Goal: Task Accomplishment & Management: Complete application form

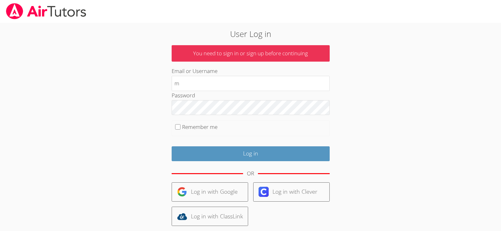
type input "mhk.heirtutor@gmail.com"
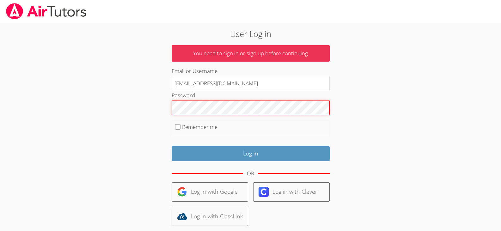
click at [172, 146] on input "Log in" at bounding box center [251, 153] width 158 height 15
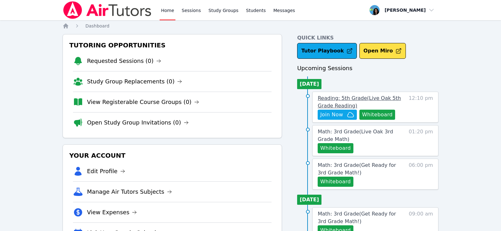
click at [324, 98] on span "Reading: 5th Grade ( Live Oak 5th Grade Reading )" at bounding box center [359, 102] width 83 height 14
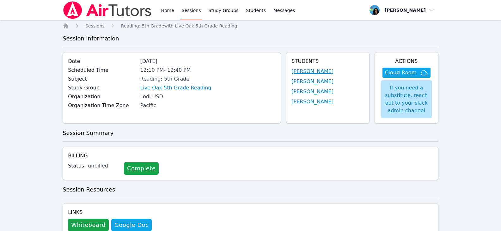
click at [300, 72] on link "[PERSON_NAME]" at bounding box center [312, 72] width 42 height 8
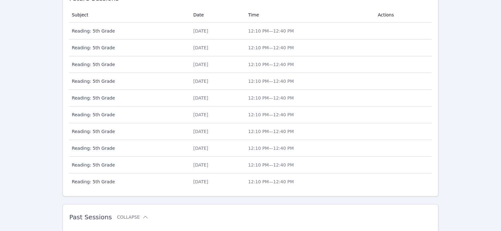
scroll to position [310, 0]
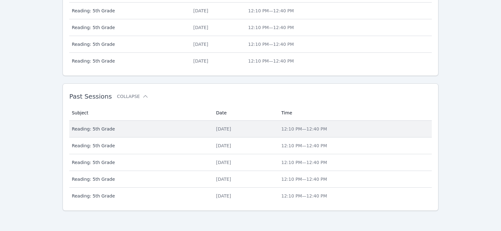
click at [216, 128] on div "[DATE]" at bounding box center [245, 129] width 58 height 6
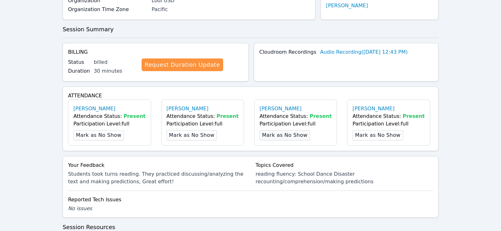
scroll to position [221, 0]
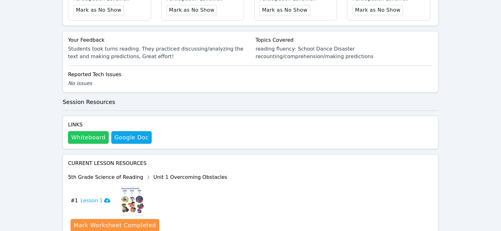
click at [89, 142] on button "Whiteboard" at bounding box center [88, 137] width 41 height 13
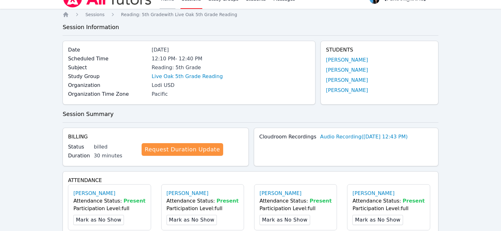
scroll to position [0, 0]
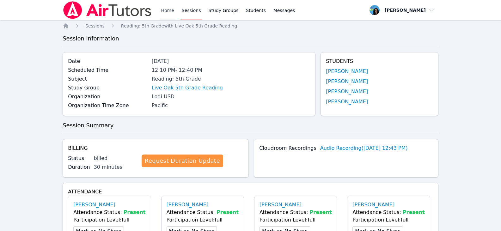
click at [161, 8] on link "Home" at bounding box center [167, 10] width 15 height 20
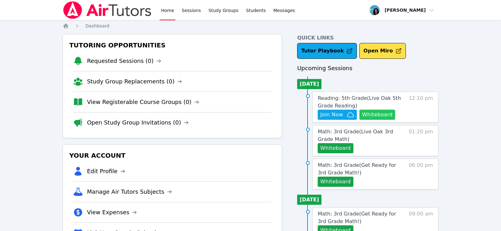
click at [383, 118] on button "Whiteboard" at bounding box center [377, 115] width 36 height 10
click at [341, 114] on span "Join Now" at bounding box center [331, 115] width 23 height 8
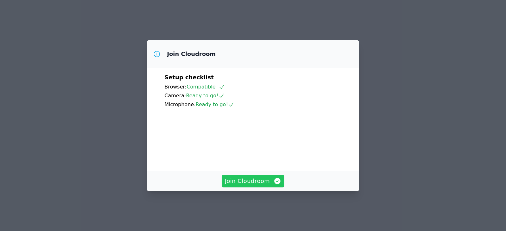
click at [269, 185] on span "Join Cloudroom" at bounding box center [253, 181] width 57 height 9
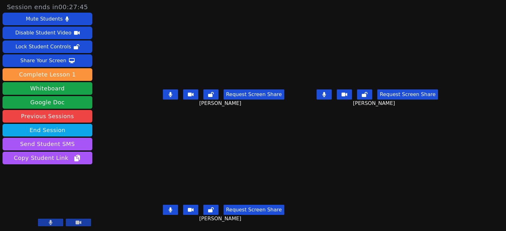
click at [328, 143] on main "Aida Abdallah Request Screen Share Aida Abdallah Micah Chamizo Request Screen S…" at bounding box center [300, 115] width 302 height 231
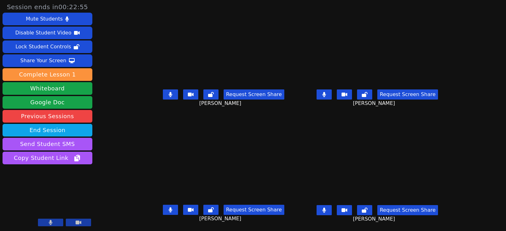
drag, startPoint x: 335, startPoint y: 94, endPoint x: 337, endPoint y: 117, distance: 22.2
click at [326, 94] on icon at bounding box center [324, 94] width 4 height 5
click at [325, 210] on icon at bounding box center [323, 210] width 3 height 5
click at [164, 214] on button at bounding box center [170, 210] width 15 height 10
click at [168, 94] on icon at bounding box center [170, 94] width 4 height 5
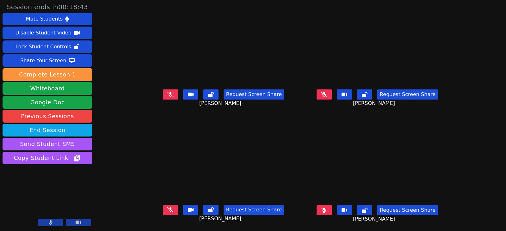
click at [168, 98] on button at bounding box center [170, 94] width 15 height 10
click at [168, 96] on icon at bounding box center [169, 94] width 3 height 5
click at [327, 94] on icon at bounding box center [324, 94] width 6 height 5
click at [326, 95] on icon at bounding box center [324, 94] width 4 height 5
click at [167, 211] on icon at bounding box center [170, 209] width 6 height 5
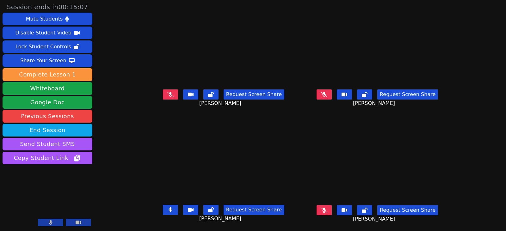
click at [168, 212] on icon at bounding box center [170, 209] width 4 height 5
click at [167, 211] on icon at bounding box center [170, 209] width 6 height 5
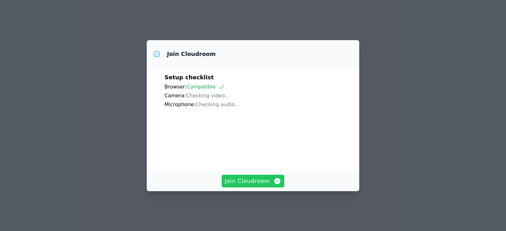
click at [266, 185] on span "Join Cloudroom" at bounding box center [253, 181] width 57 height 9
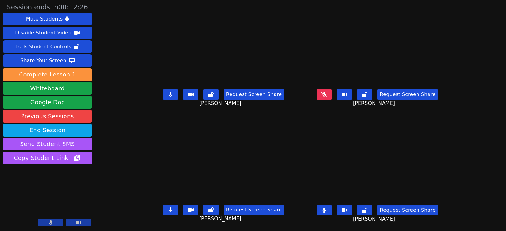
click at [163, 95] on button at bounding box center [170, 94] width 15 height 10
click at [168, 213] on button at bounding box center [170, 210] width 15 height 10
click at [331, 213] on button at bounding box center [323, 210] width 15 height 10
click at [167, 94] on icon at bounding box center [170, 94] width 6 height 5
click at [167, 207] on button at bounding box center [170, 210] width 15 height 10
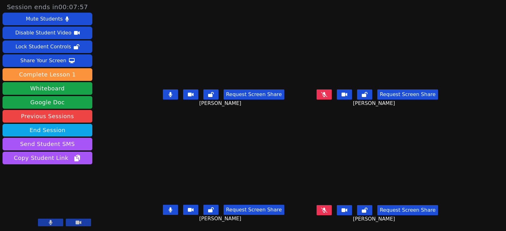
click at [163, 206] on button at bounding box center [170, 210] width 15 height 10
click at [328, 210] on button at bounding box center [323, 210] width 15 height 10
click at [163, 93] on button at bounding box center [170, 94] width 15 height 10
click at [326, 96] on icon at bounding box center [324, 94] width 4 height 5
click at [163, 98] on button at bounding box center [170, 94] width 15 height 10
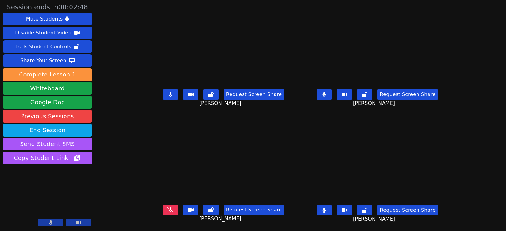
click at [165, 96] on button at bounding box center [170, 94] width 15 height 10
drag, startPoint x: 351, startPoint y: 112, endPoint x: 345, endPoint y: 108, distance: 7.3
click at [350, 112] on div "Request Screen Share Micah Chamizo" at bounding box center [377, 99] width 149 height 25
click at [326, 97] on icon at bounding box center [324, 94] width 4 height 5
click at [331, 98] on button at bounding box center [323, 94] width 15 height 10
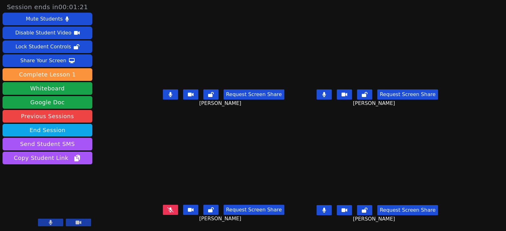
drag, startPoint x: 162, startPoint y: 210, endPoint x: 166, endPoint y: 205, distance: 6.1
click at [167, 210] on icon at bounding box center [170, 209] width 6 height 5
click at [163, 94] on button at bounding box center [170, 94] width 15 height 10
click at [329, 95] on button at bounding box center [323, 94] width 15 height 10
click at [326, 211] on button at bounding box center [323, 210] width 15 height 10
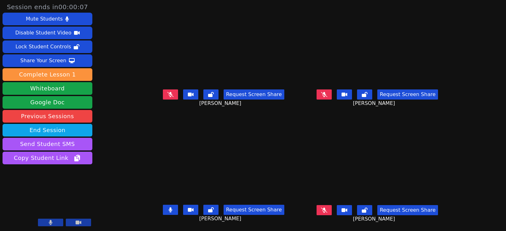
click at [167, 96] on icon at bounding box center [170, 94] width 6 height 5
click at [327, 212] on icon at bounding box center [324, 210] width 6 height 5
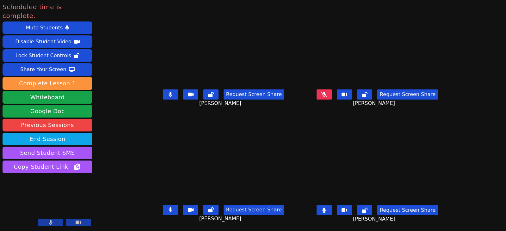
click at [325, 210] on icon at bounding box center [323, 210] width 3 height 5
drag, startPoint x: 5, startPoint y: 199, endPoint x: 1, endPoint y: 199, distance: 4.7
click at [5, 199] on video at bounding box center [48, 203] width 90 height 51
click at [327, 94] on icon at bounding box center [324, 94] width 6 height 5
drag, startPoint x: 335, startPoint y: 210, endPoint x: 369, endPoint y: 219, distance: 35.2
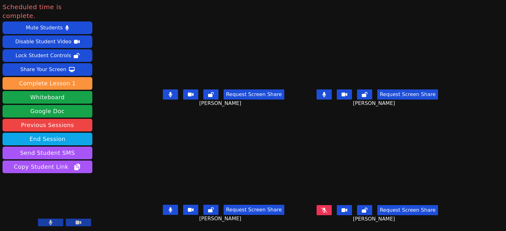
click at [327, 211] on icon at bounding box center [324, 210] width 6 height 5
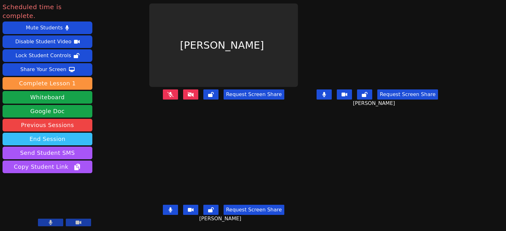
click at [82, 133] on button "End Session" at bounding box center [48, 139] width 90 height 13
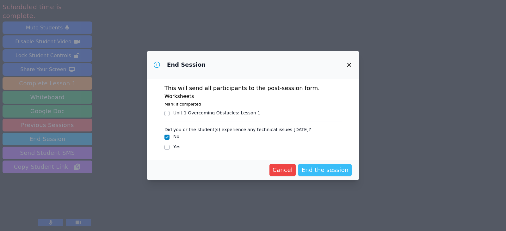
click at [334, 170] on span "End the session" at bounding box center [324, 170] width 47 height 9
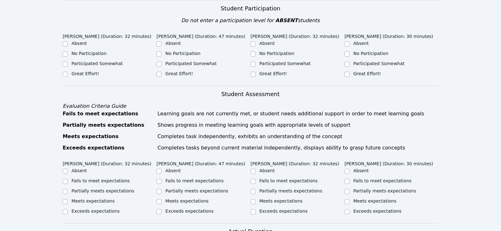
scroll to position [190, 0]
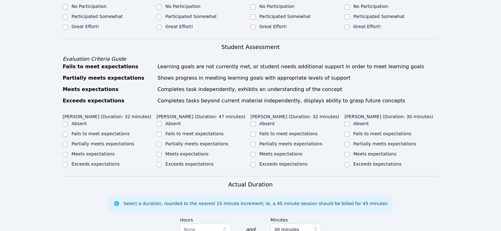
click at [112, 141] on label "Partially meets expectations" at bounding box center [102, 143] width 63 height 5
click at [68, 142] on input "Partially meets expectations" at bounding box center [65, 144] width 5 height 5
checkbox input "true"
click at [179, 141] on label "Partially meets expectations" at bounding box center [196, 143] width 63 height 5
click at [161, 142] on input "Partially meets expectations" at bounding box center [158, 144] width 5 height 5
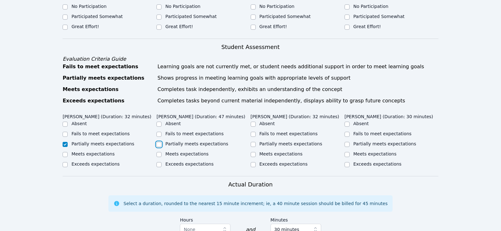
checkbox input "true"
click at [276, 141] on label "Partially meets expectations" at bounding box center [290, 143] width 63 height 5
click at [256, 142] on input "Partially meets expectations" at bounding box center [253, 144] width 5 height 5
checkbox input "true"
click at [364, 141] on label "Partially meets expectations" at bounding box center [384, 143] width 63 height 5
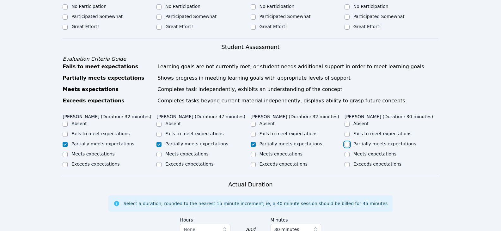
click at [349, 142] on input "Partially meets expectations" at bounding box center [346, 144] width 5 height 5
checkbox input "true"
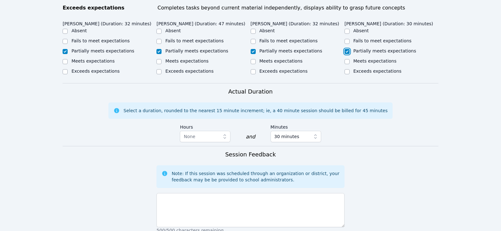
scroll to position [348, 0]
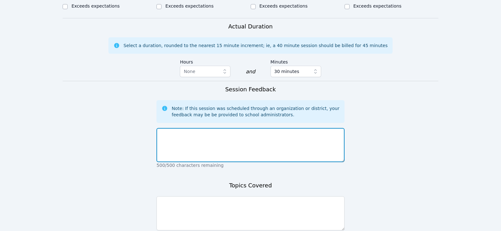
click at [255, 137] on textarea at bounding box center [250, 145] width 188 height 34
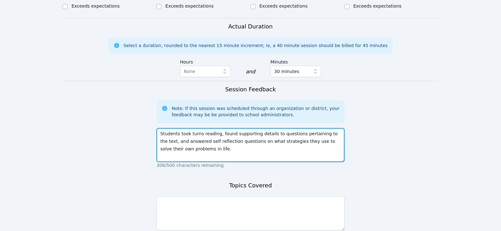
click at [215, 128] on textarea "Students took turns reading, found supporting details to questions pertaining t…" at bounding box center [250, 145] width 188 height 34
click at [241, 130] on textarea "Students took turns reading, found supporting details to questions pertaining t…" at bounding box center [250, 145] width 188 height 34
drag, startPoint x: 214, startPoint y: 128, endPoint x: 179, endPoint y: 128, distance: 35.7
click at [179, 128] on textarea "Students took turns reading, found supporting details to questions pertaining t…" at bounding box center [250, 145] width 188 height 34
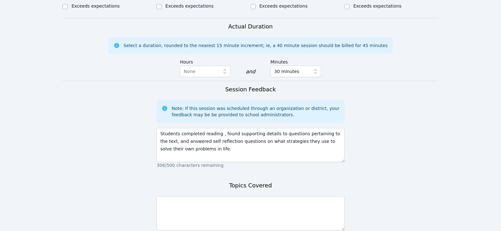
drag, startPoint x: 459, startPoint y: 121, endPoint x: 155, endPoint y: 93, distance: 305.0
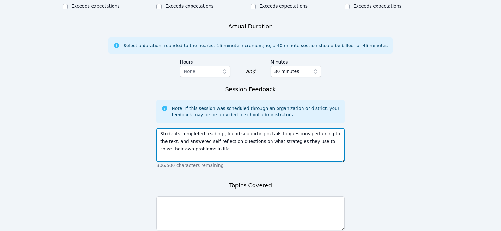
click at [224, 138] on textarea "Students completed reading , found supporting details to questions pertaining t…" at bounding box center [250, 145] width 188 height 34
click at [216, 128] on textarea "Students completed reading , found supporting details to questions pertaining t…" at bounding box center [250, 145] width 188 height 34
click at [241, 142] on textarea "Students completed reading "School Dance Disaster , found supporting details to…" at bounding box center [250, 145] width 188 height 34
click at [261, 141] on textarea "Students completed reading "School Dance Disaster , found supporting details to…" at bounding box center [250, 145] width 188 height 34
click at [253, 136] on textarea "Students completed reading "School Dance Disaster , found supporting details to…" at bounding box center [250, 145] width 188 height 34
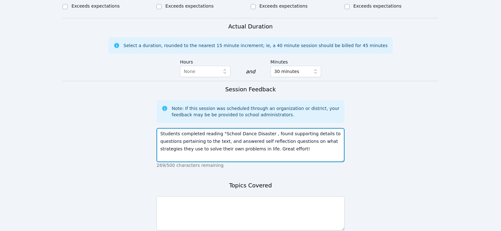
click at [210, 145] on textarea "Students completed reading "School Dance Disaster , found supporting details to…" at bounding box center [250, 145] width 188 height 34
click at [257, 143] on textarea "Students completed reading "School Dance Disaster , found supporting details to…" at bounding box center [250, 145] width 188 height 34
drag, startPoint x: 316, startPoint y: 135, endPoint x: 326, endPoint y: 134, distance: 10.4
click at [326, 134] on textarea "Students completed reading "School Dance Disaster , found supporting details to…" at bounding box center [250, 145] width 188 height 34
click at [205, 135] on textarea "Students completed reading "School Dance Disaster , found supporting details to…" at bounding box center [250, 145] width 188 height 34
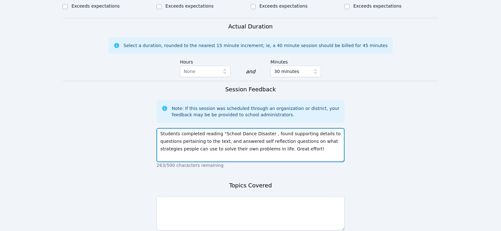
drag, startPoint x: 185, startPoint y: 141, endPoint x: 203, endPoint y: 142, distance: 18.0
click at [203, 142] on textarea "Students completed reading "School Dance Disaster , found supporting details to…" at bounding box center [250, 145] width 188 height 34
click at [295, 141] on textarea "Students completed reading "School Dance Disaster , found supporting details to…" at bounding box center [250, 145] width 188 height 34
click at [296, 135] on textarea "Students completed reading "School Dance Disaster , found supporting details to…" at bounding box center [250, 145] width 188 height 34
click at [220, 139] on textarea "Students completed reading "School Dance Disaster , found supporting details to…" at bounding box center [250, 145] width 188 height 34
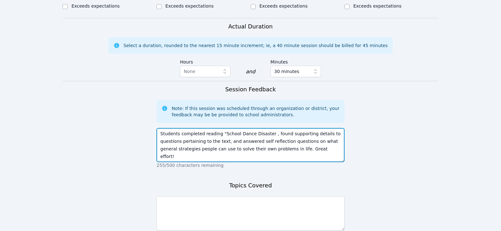
drag, startPoint x: 207, startPoint y: 141, endPoint x: 257, endPoint y: 142, distance: 50.6
click at [258, 143] on textarea "Students completed reading "School Dance Disaster , found supporting details to…" at bounding box center [250, 145] width 188 height 34
click at [217, 149] on textarea "Students completed reading "School Dance Disaster , found supporting details to…" at bounding box center [250, 145] width 188 height 34
drag, startPoint x: 208, startPoint y: 143, endPoint x: 225, endPoint y: 143, distance: 16.4
click at [225, 143] on textarea "Students completed reading "School Dance Disaster , found supporting details to…" at bounding box center [250, 145] width 188 height 34
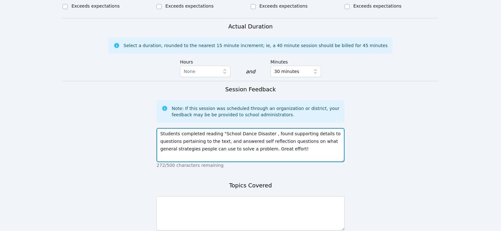
click at [271, 149] on textarea "Students completed reading "School Dance Disaster , found supporting details to…" at bounding box center [250, 145] width 188 height 34
type textarea "Students completed reading "School Dance Disaster , found supporting details to…"
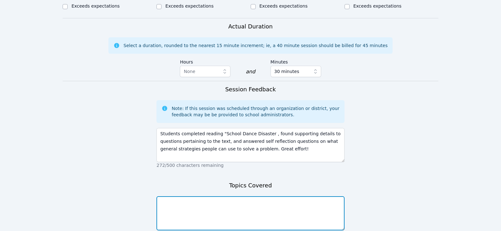
click at [247, 196] on textarea at bounding box center [250, 213] width 188 height 34
click at [173, 210] on textarea "reading fluency supporting details open ended question" at bounding box center [250, 213] width 188 height 34
click at [249, 196] on textarea "reading fluency supporting details open-ended question" at bounding box center [250, 213] width 188 height 34
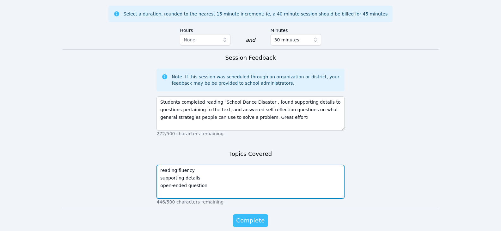
type textarea "reading fluency supporting details open-ended question"
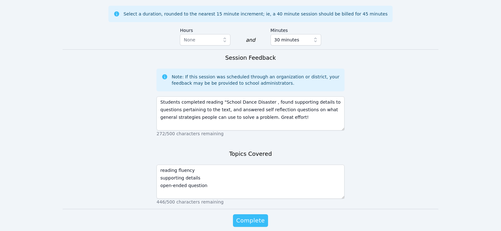
click at [257, 216] on span "Complete" at bounding box center [250, 220] width 28 height 9
click at [260, 216] on span "Complete" at bounding box center [250, 220] width 28 height 9
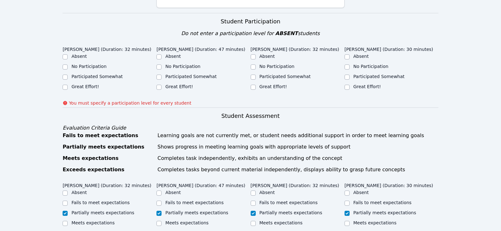
scroll to position [40, 0]
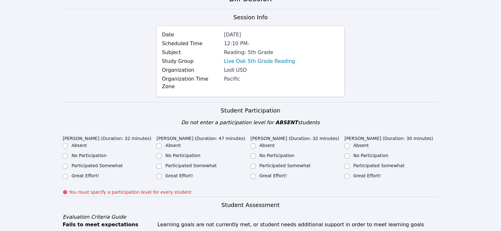
click at [86, 173] on div "Great Effort!" at bounding box center [110, 177] width 94 height 8
click at [90, 173] on label "Great Effort!" at bounding box center [84, 175] width 27 height 5
click at [68, 174] on input "Great Effort!" at bounding box center [65, 176] width 5 height 5
checkbox input "true"
click at [171, 173] on label "Great Effort!" at bounding box center [178, 175] width 27 height 5
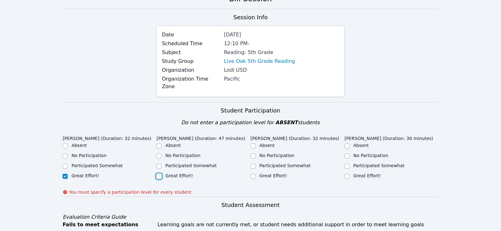
click at [161, 174] on input "Great Effort!" at bounding box center [158, 176] width 5 height 5
checkbox input "true"
click at [272, 173] on label "Great Effort!" at bounding box center [272, 175] width 27 height 5
click at [256, 174] on input "Great Effort!" at bounding box center [253, 176] width 5 height 5
checkbox input "true"
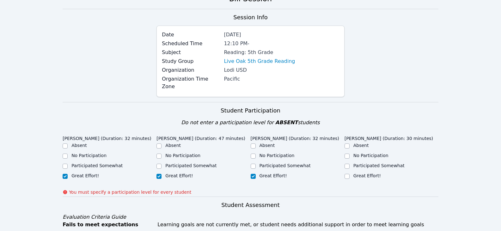
click at [362, 173] on label "Great Effort!" at bounding box center [366, 175] width 27 height 5
click at [349, 174] on input "Great Effort!" at bounding box center [346, 176] width 5 height 5
checkbox input "true"
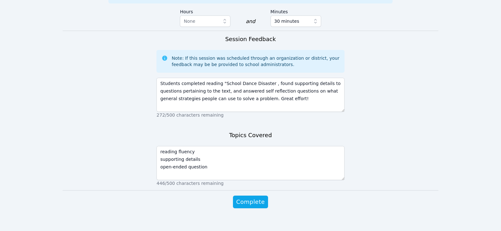
click at [257, 201] on div "Complete" at bounding box center [250, 208] width 188 height 25
click at [258, 198] on span "Complete" at bounding box center [250, 201] width 28 height 9
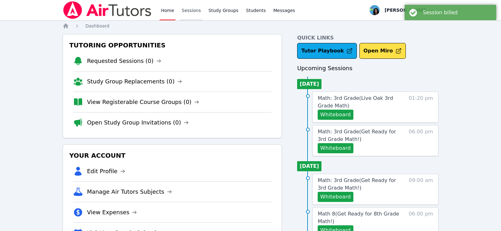
click at [183, 10] on link "Sessions" at bounding box center [191, 10] width 22 height 20
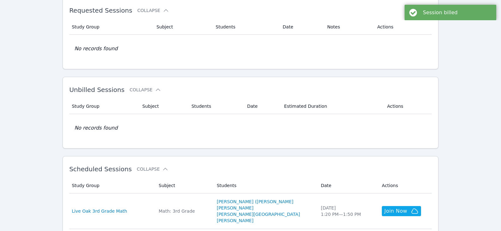
scroll to position [95, 0]
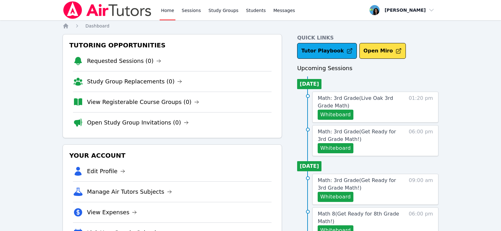
click at [168, 10] on link "Home" at bounding box center [167, 10] width 15 height 20
click at [184, 9] on link "Sessions" at bounding box center [191, 10] width 22 height 20
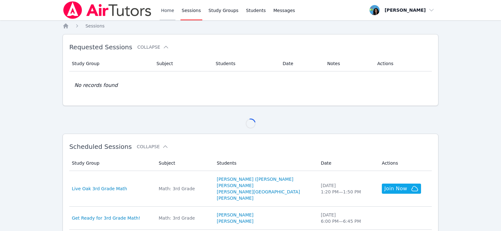
click at [170, 10] on link "Home" at bounding box center [167, 10] width 15 height 20
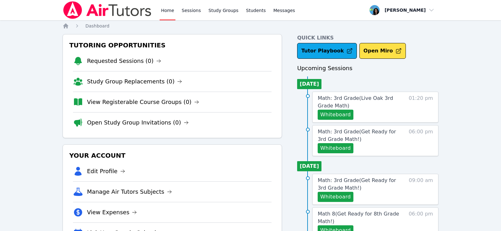
click at [170, 10] on link "Home" at bounding box center [167, 10] width 15 height 20
click at [334, 99] on span "Math: 3rd Grade ( Live Oak 3rd Grade Math )" at bounding box center [355, 102] width 75 height 14
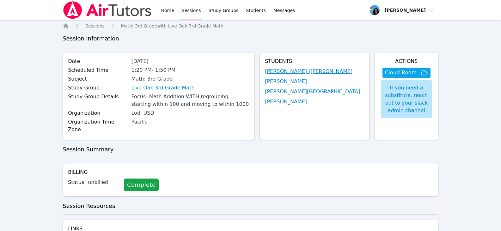
click at [323, 73] on link "[PERSON_NAME] ([PERSON_NAME]" at bounding box center [309, 72] width 88 height 8
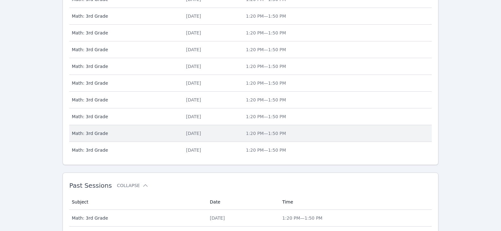
scroll to position [310, 0]
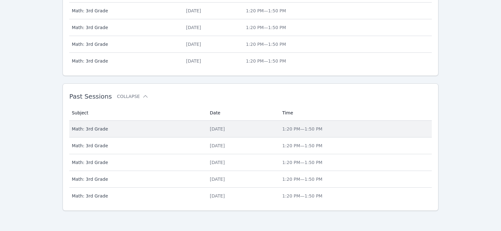
click at [210, 131] on div "[DATE]" at bounding box center [242, 129] width 65 height 6
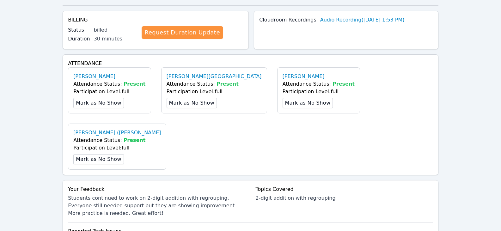
scroll to position [190, 0]
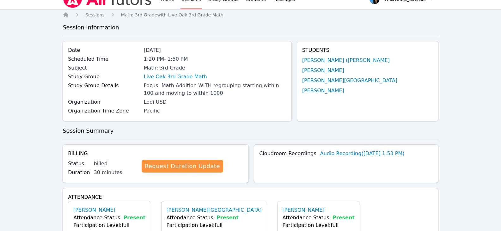
scroll to position [0, 0]
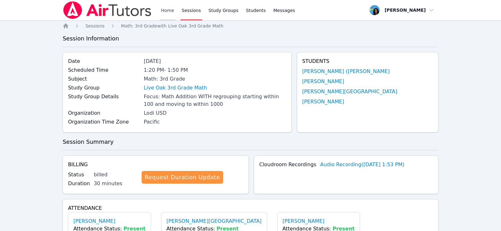
click at [160, 8] on link "Home" at bounding box center [167, 10] width 15 height 20
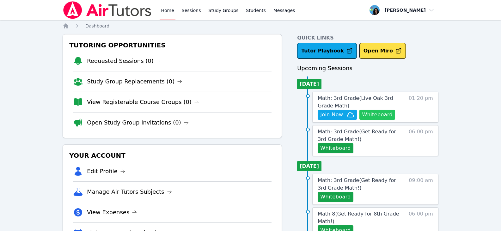
click at [377, 113] on button "Whiteboard" at bounding box center [377, 115] width 36 height 10
